Goal: Task Accomplishment & Management: Manage account settings

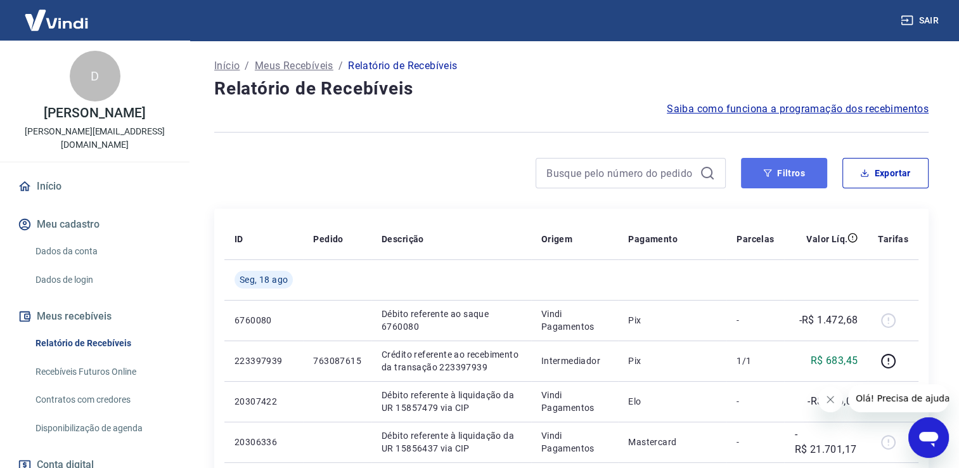
drag, startPoint x: 784, startPoint y: 167, endPoint x: 767, endPoint y: 175, distance: 19.3
click at [784, 166] on button "Filtros" at bounding box center [784, 173] width 86 height 30
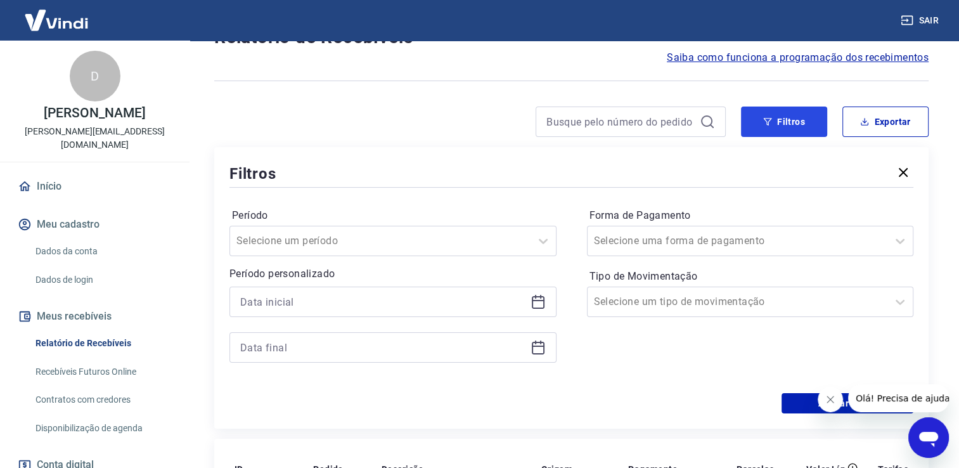
scroll to position [127, 0]
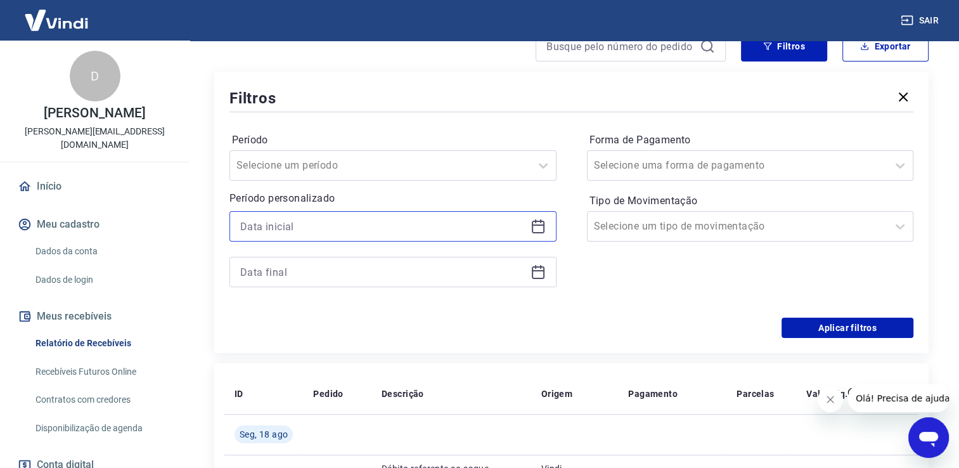
click at [321, 228] on input at bounding box center [382, 226] width 285 height 19
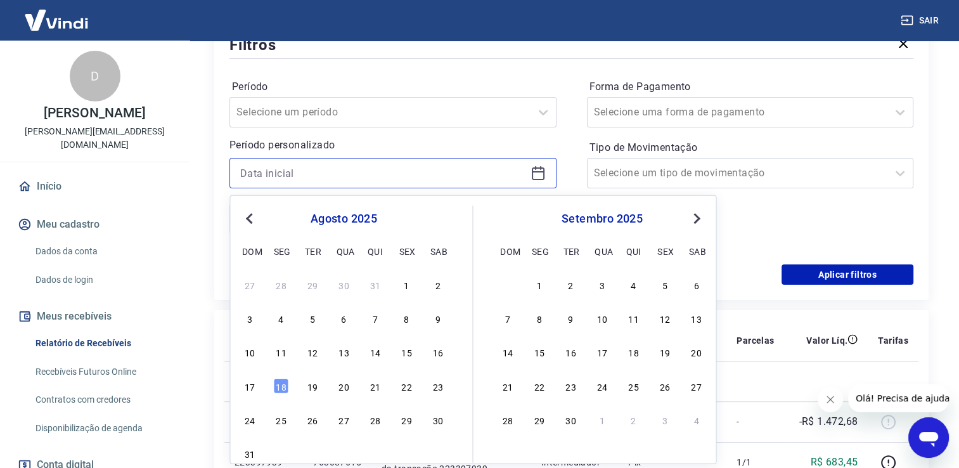
scroll to position [190, 0]
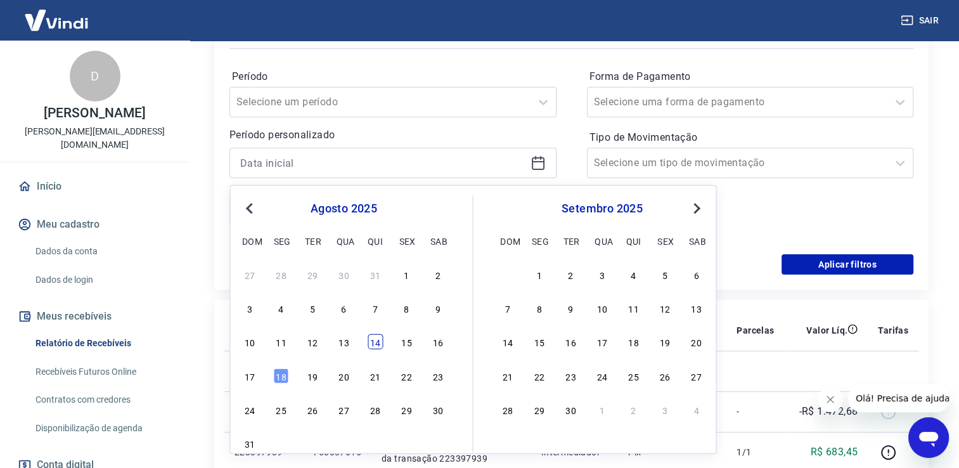
click at [373, 341] on div "14" at bounding box center [374, 341] width 15 height 15
type input "[DATE]"
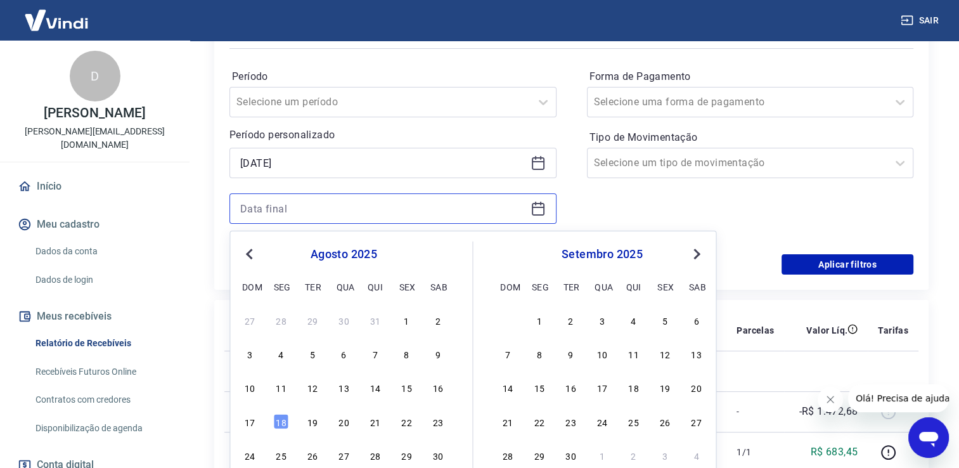
click at [312, 213] on input at bounding box center [382, 208] width 285 height 19
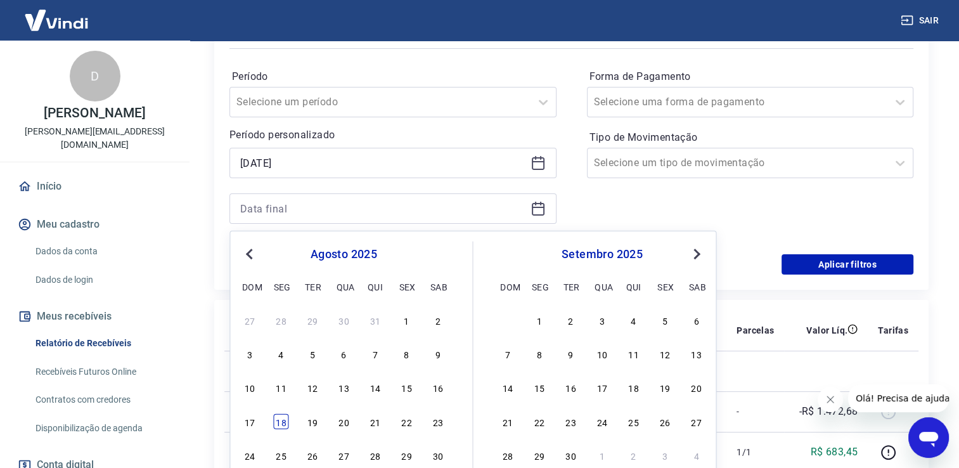
click at [279, 422] on div "18" at bounding box center [281, 420] width 15 height 15
type input "[DATE]"
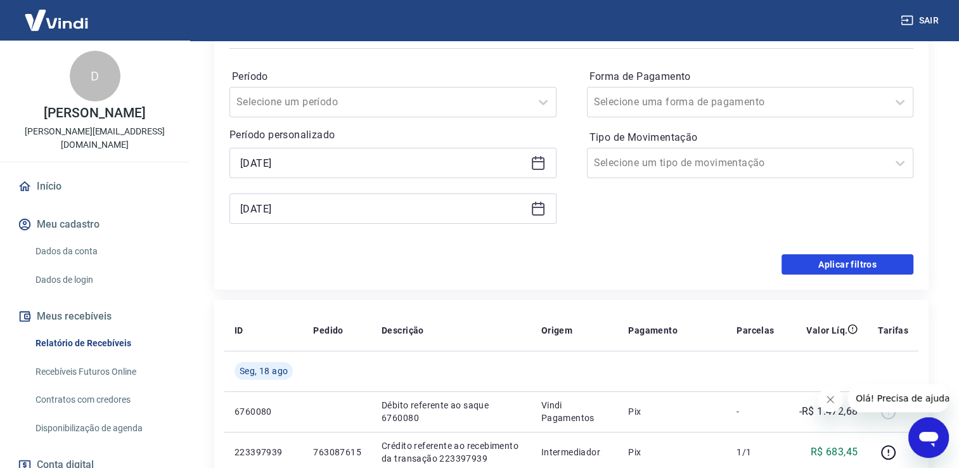
drag, startPoint x: 823, startPoint y: 265, endPoint x: 679, endPoint y: 174, distance: 170.8
click at [824, 265] on button "Aplicar filtros" at bounding box center [847, 264] width 132 height 20
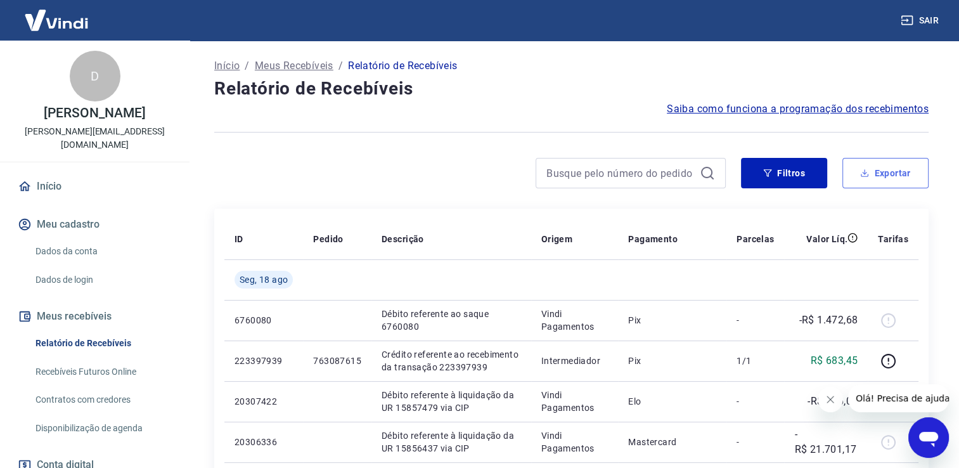
click at [914, 161] on button "Exportar" at bounding box center [885, 173] width 86 height 30
type input "[DATE]"
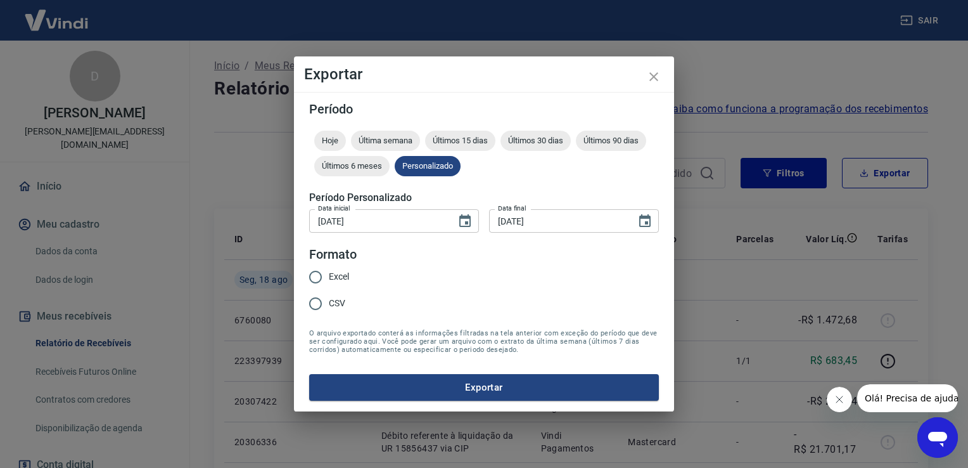
click at [330, 279] on span "Excel" at bounding box center [339, 276] width 20 height 13
click at [329, 279] on input "Excel" at bounding box center [315, 277] width 27 height 27
radio input "true"
drag, startPoint x: 469, startPoint y: 371, endPoint x: 462, endPoint y: 382, distance: 12.8
click at [462, 379] on form "Período Hoje Última semana Últimos 15 dias Últimos 30 dias Últimos 90 dias Últi…" at bounding box center [484, 252] width 350 height 298
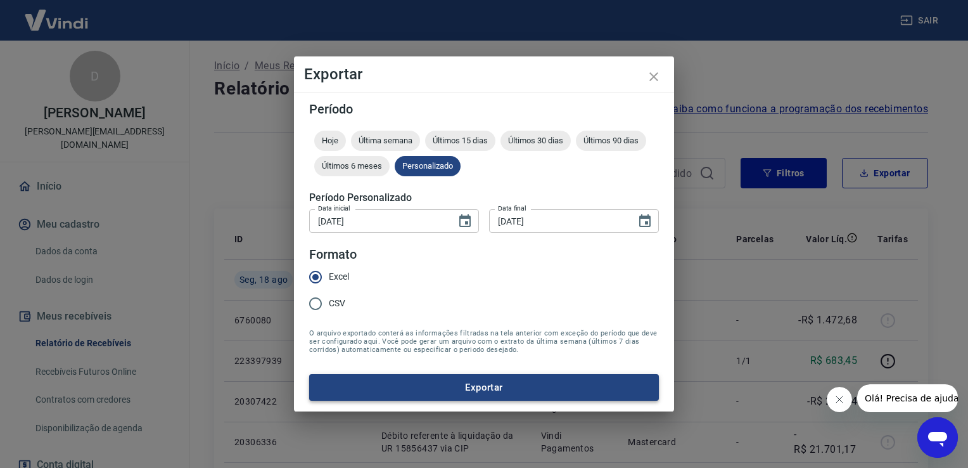
click at [463, 383] on button "Exportar" at bounding box center [484, 387] width 350 height 27
